Goal: Transaction & Acquisition: Purchase product/service

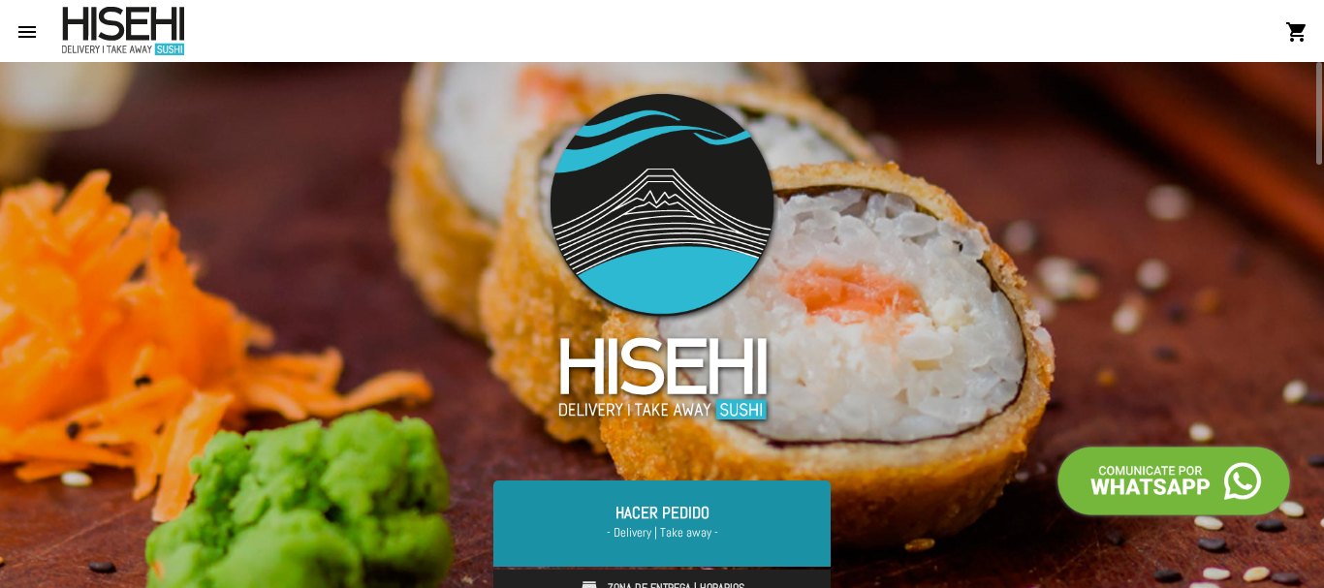
click at [624, 497] on link "Hacer Pedido - Delivery | Take away -" at bounding box center [661, 523] width 337 height 85
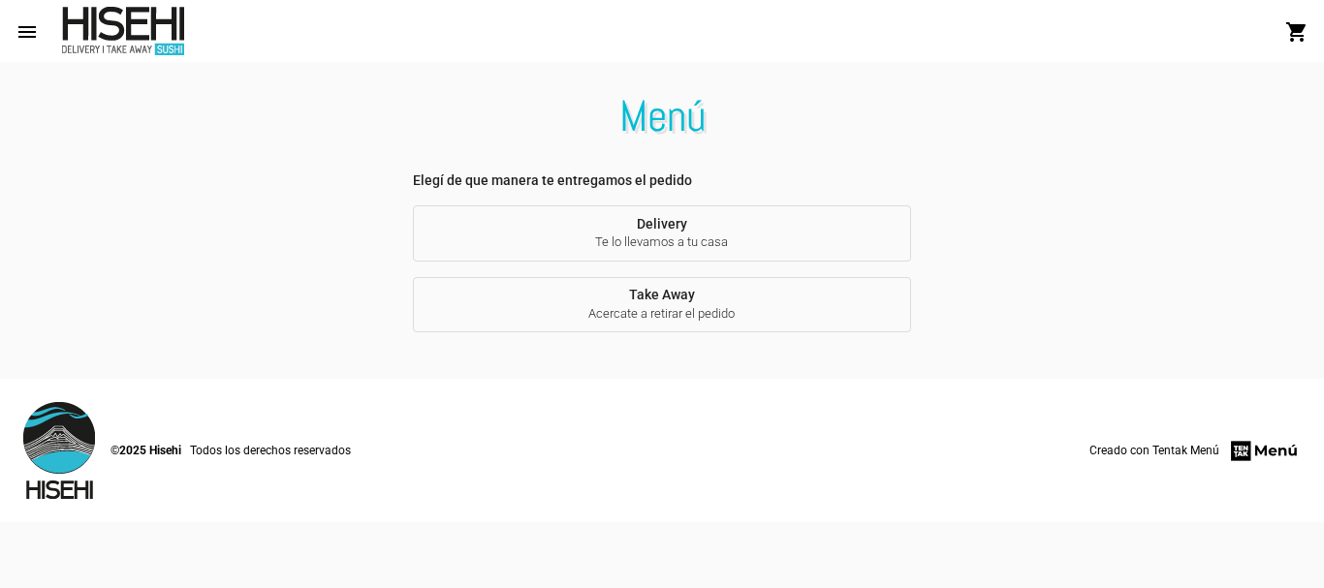
click at [757, 265] on div "Elegí de que manera te entregamos el pedido Delivery Te lo llevamos a tu casa T…" at bounding box center [661, 252] width 529 height 162
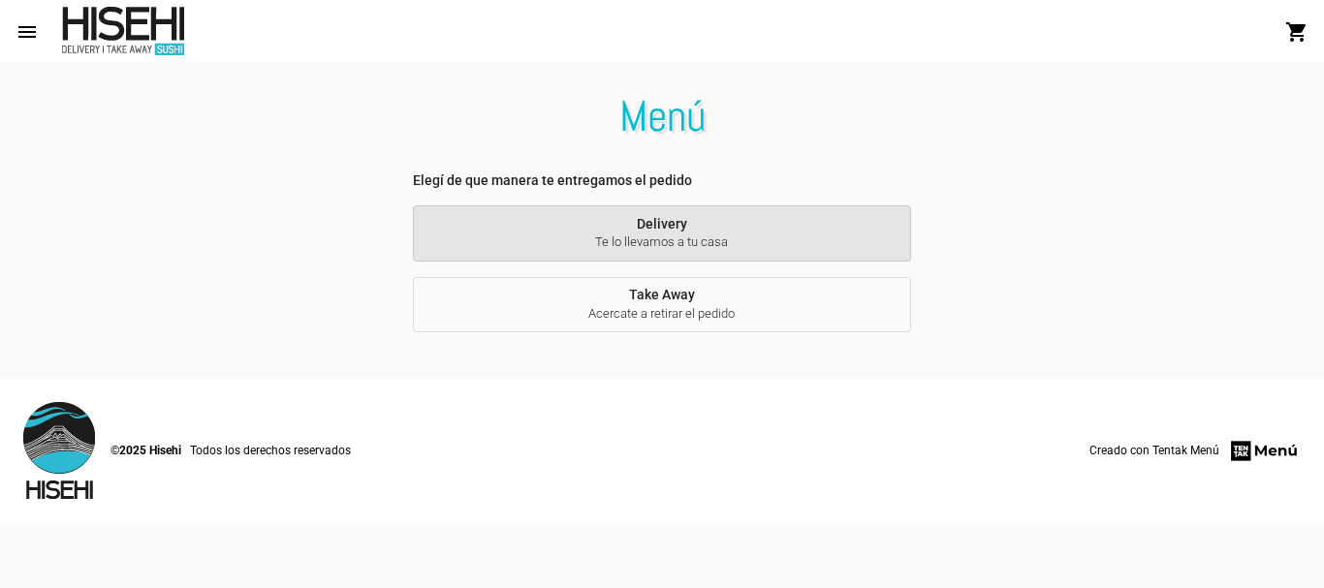
click at [756, 254] on button "Delivery Te lo llevamos a tu casa" at bounding box center [662, 233] width 498 height 56
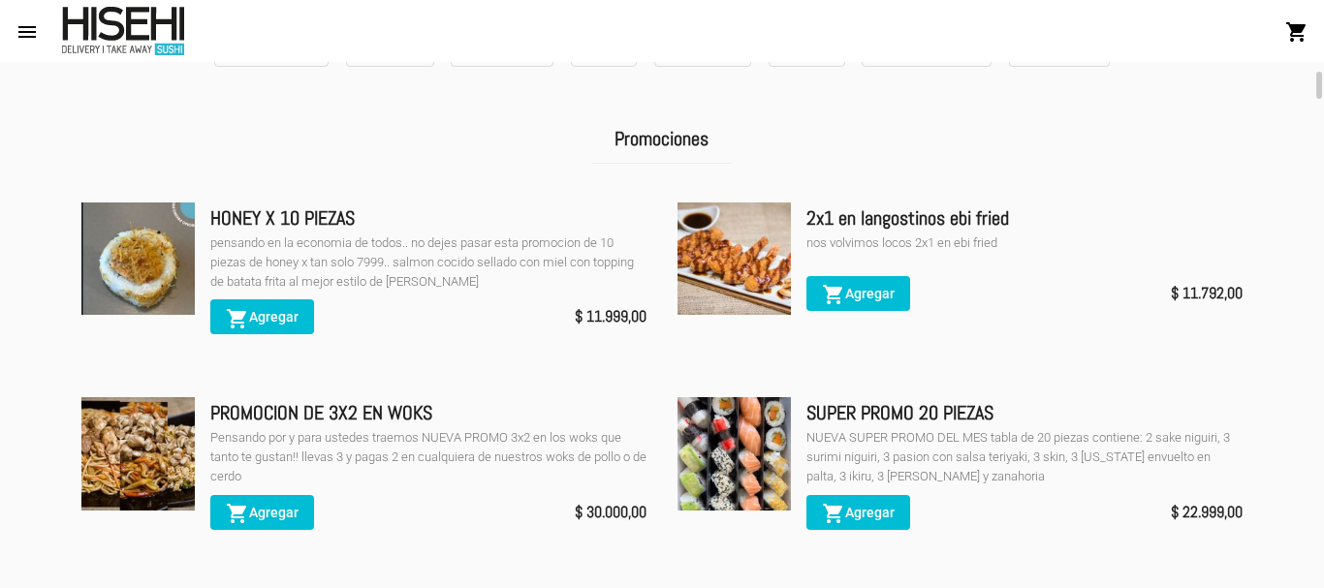
scroll to position [388, 0]
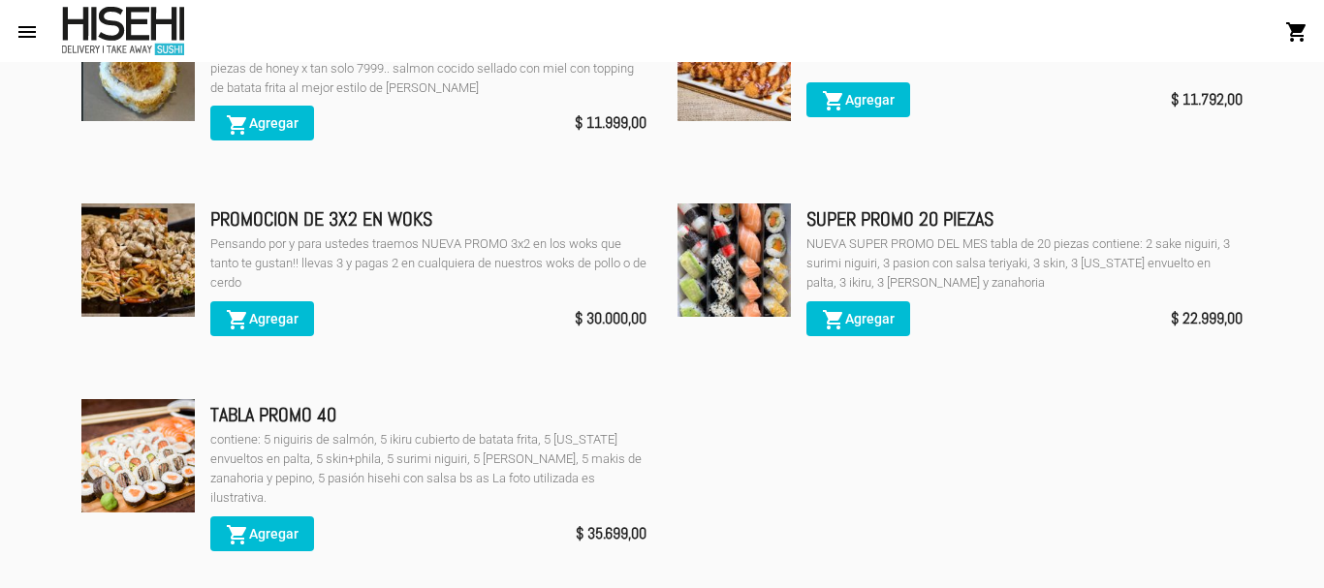
click at [782, 259] on img at bounding box center [734, 260] width 113 height 113
click at [708, 265] on img at bounding box center [734, 260] width 113 height 113
click at [763, 226] on img at bounding box center [734, 260] width 113 height 113
drag, startPoint x: 759, startPoint y: 286, endPoint x: 795, endPoint y: 272, distance: 38.3
click at [759, 285] on img at bounding box center [734, 260] width 113 height 113
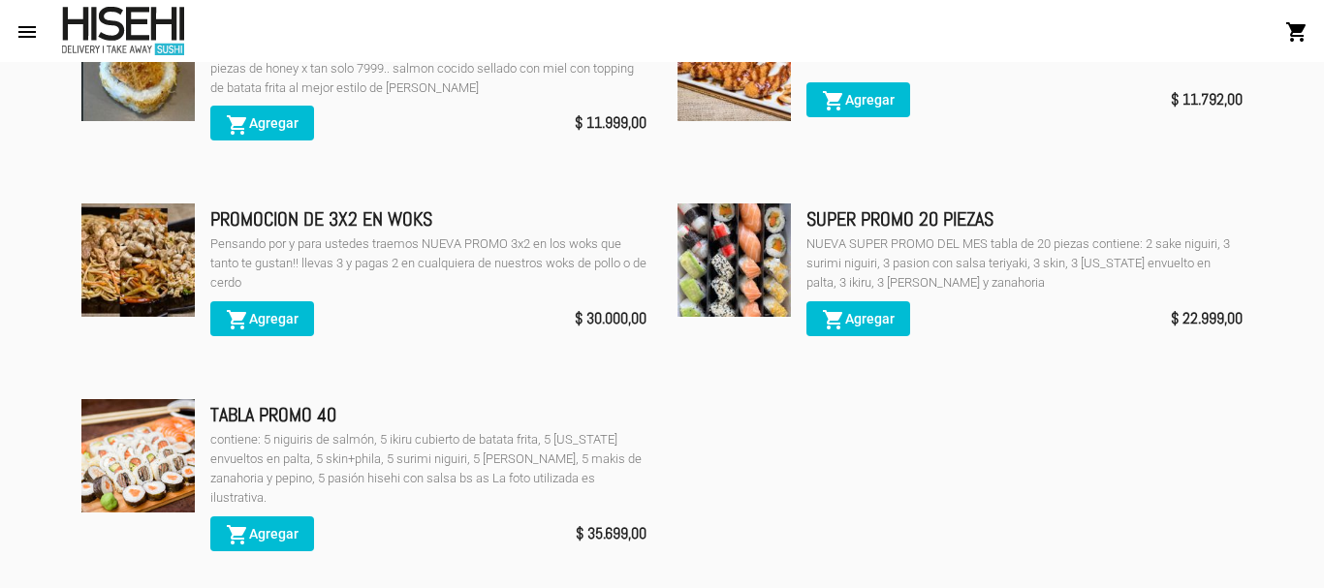
click at [860, 312] on span "shopping_cart Agregar" at bounding box center [858, 319] width 73 height 16
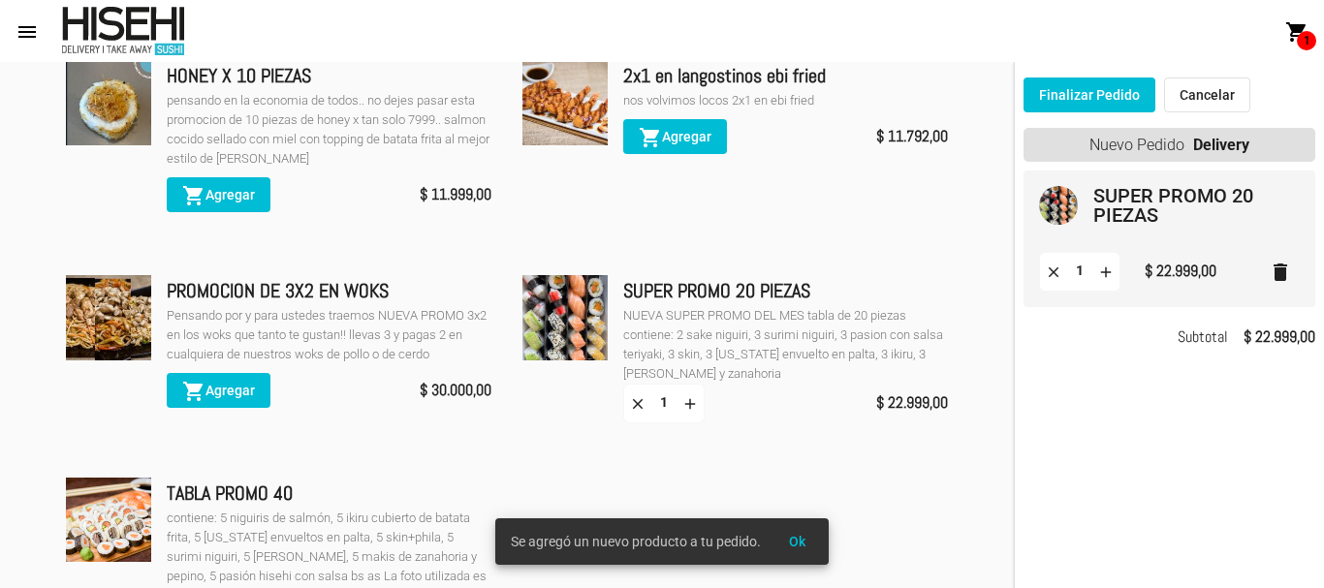
click at [1105, 199] on mat-card-title "SUPER PROMO 20 PIEZAS" at bounding box center [1188, 205] width 191 height 39
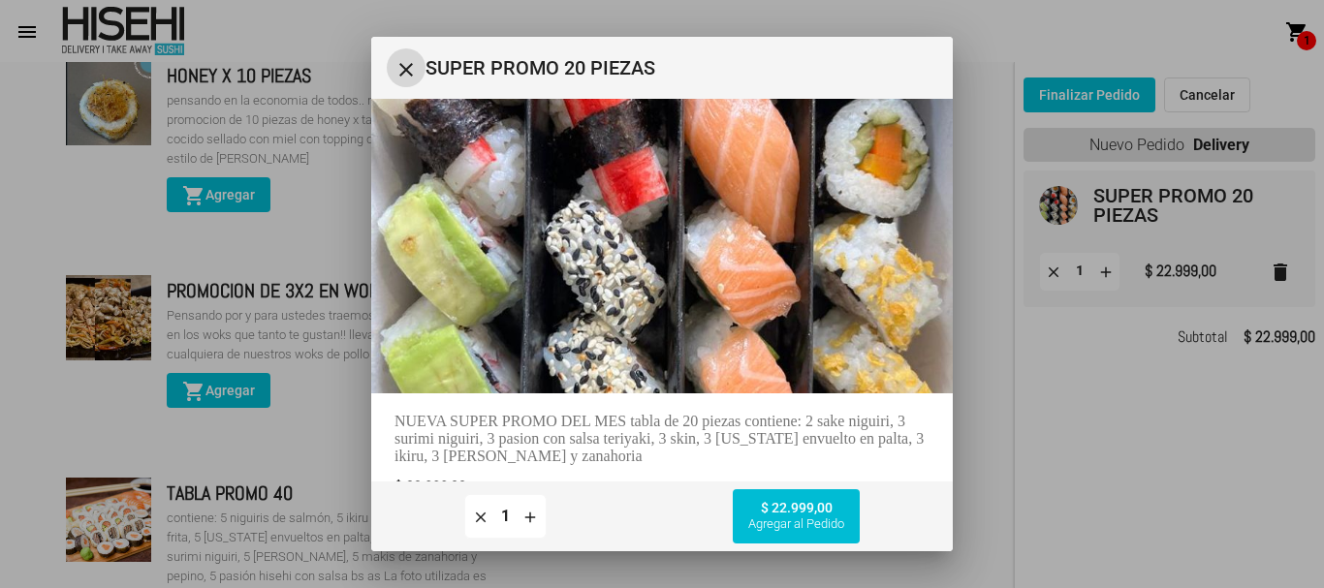
scroll to position [0, 0]
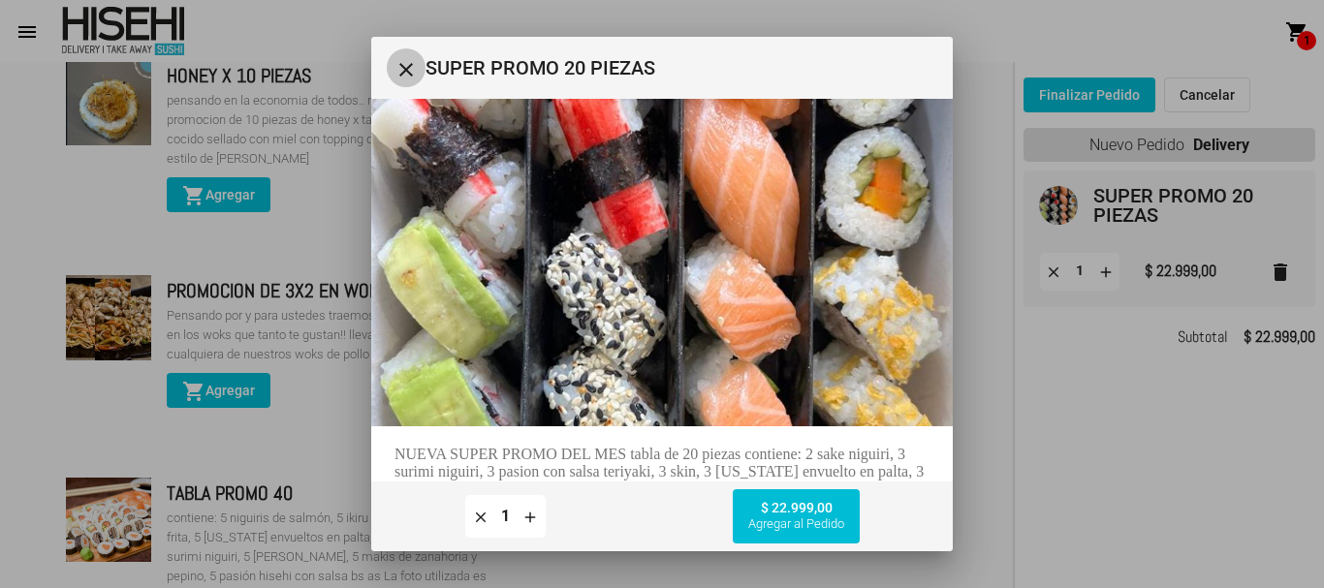
click at [395, 62] on mat-icon "close" at bounding box center [406, 69] width 23 height 23
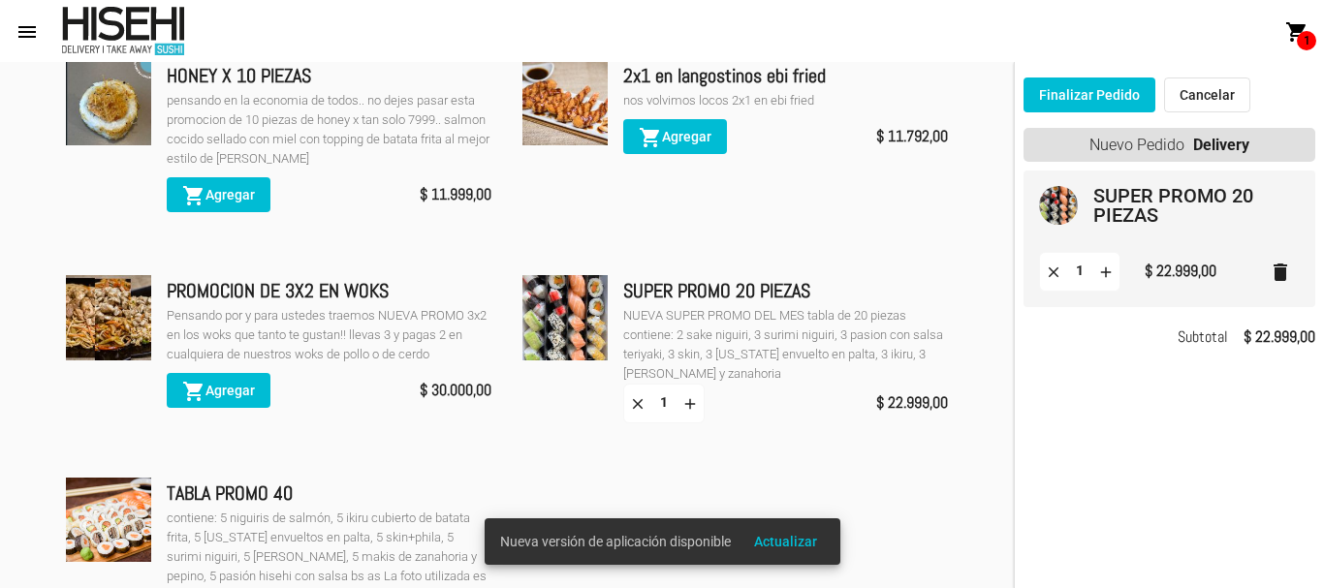
click at [1056, 208] on img at bounding box center [1058, 205] width 39 height 39
click at [1076, 201] on img at bounding box center [1058, 205] width 39 height 39
click at [1108, 193] on mat-card-title "SUPER PROMO 20 PIEZAS" at bounding box center [1188, 205] width 191 height 39
